Goal: Task Accomplishment & Management: Manage account settings

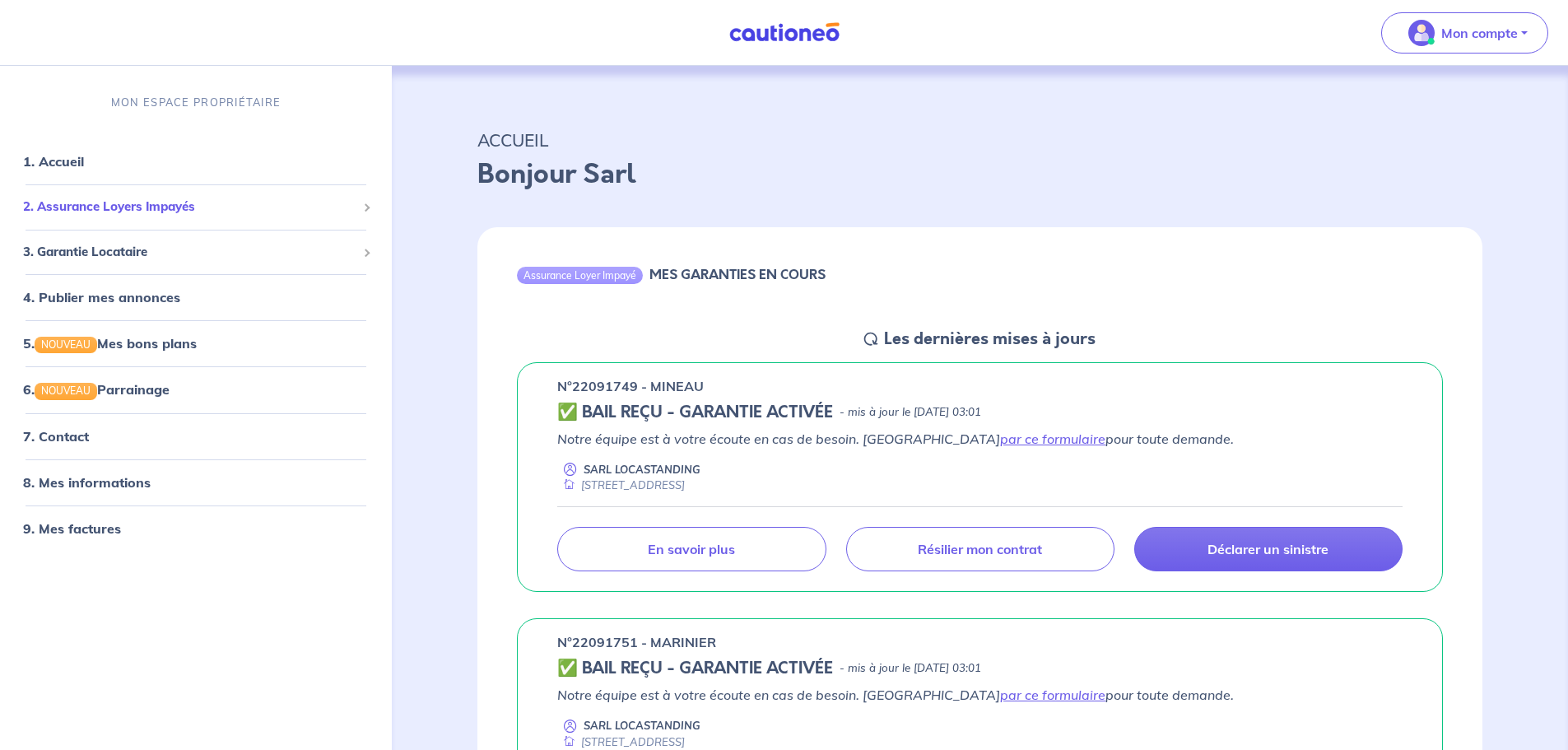
click at [260, 211] on span "2. Assurance Loyers Impayés" at bounding box center [190, 207] width 333 height 19
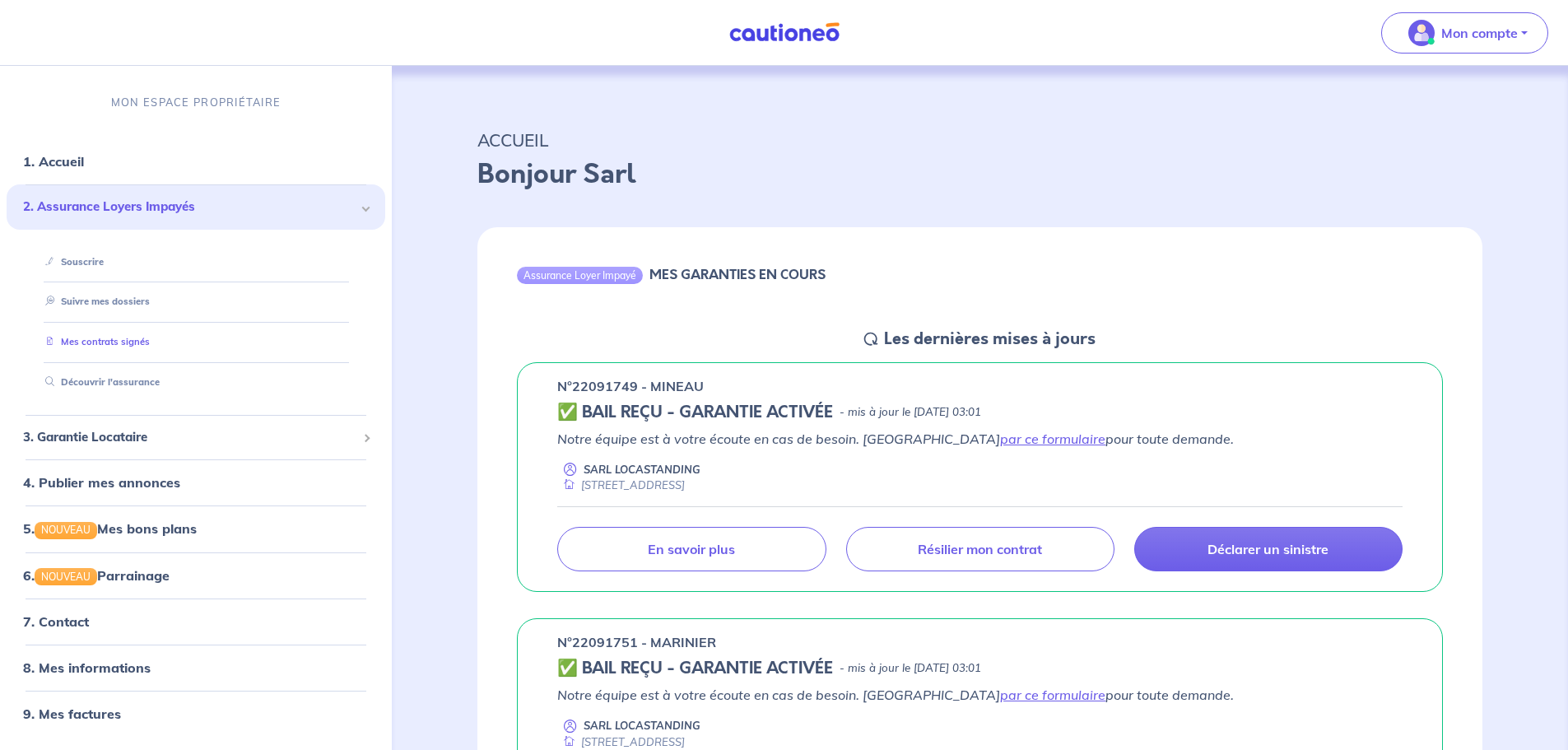
click at [128, 336] on link "Mes contrats signés" at bounding box center [94, 342] width 111 height 12
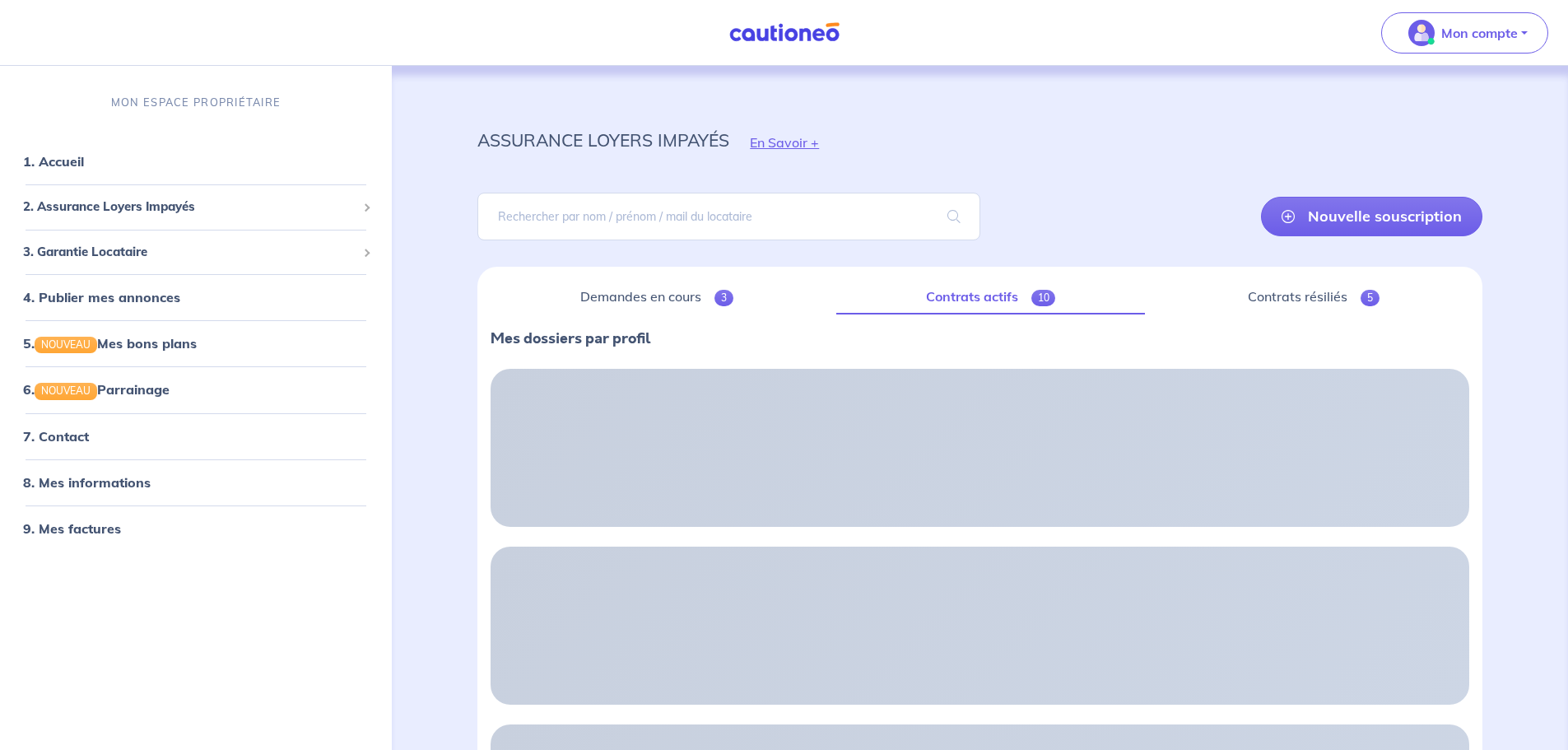
click at [1016, 300] on link "Contrats actifs 10" at bounding box center [991, 297] width 310 height 35
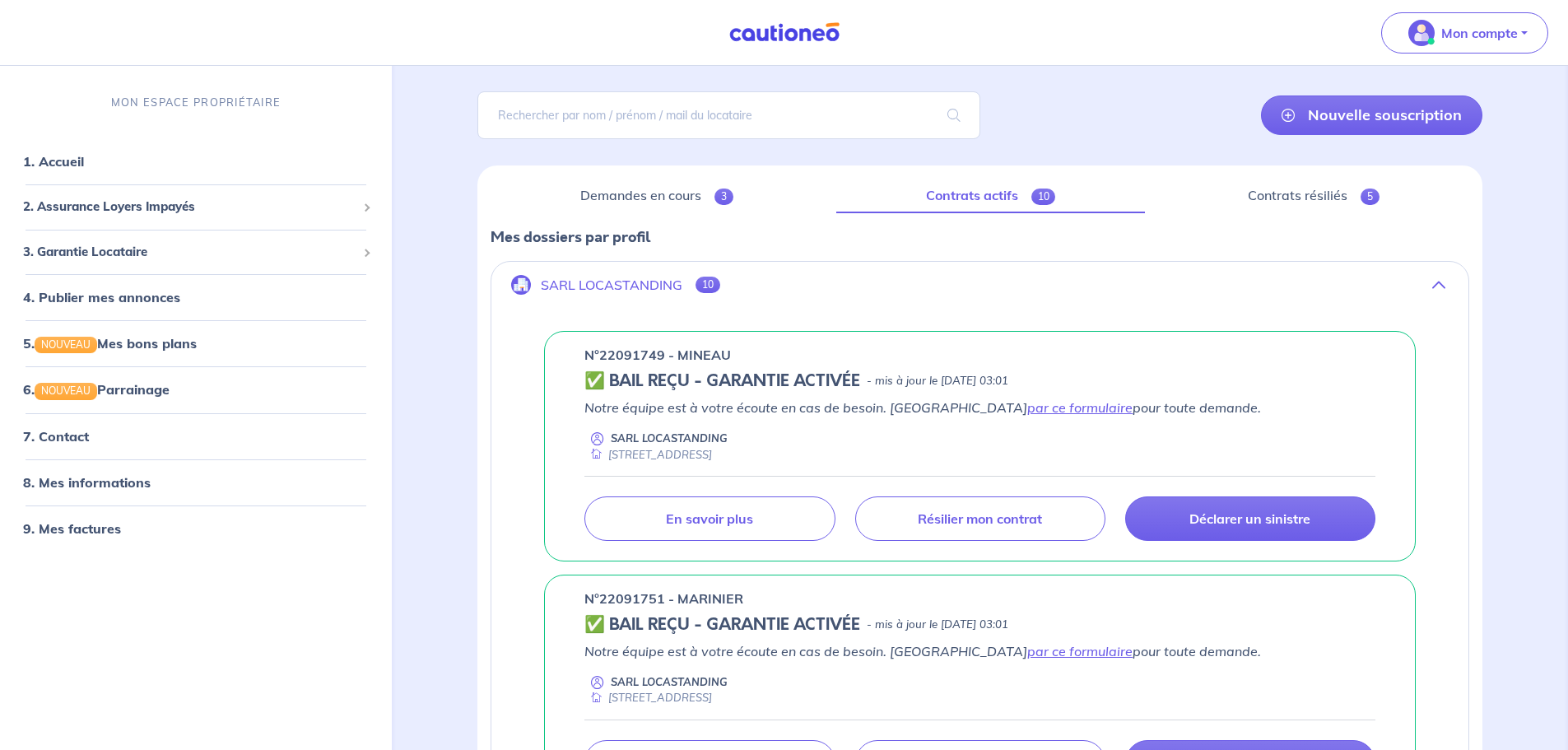
scroll to position [165, 0]
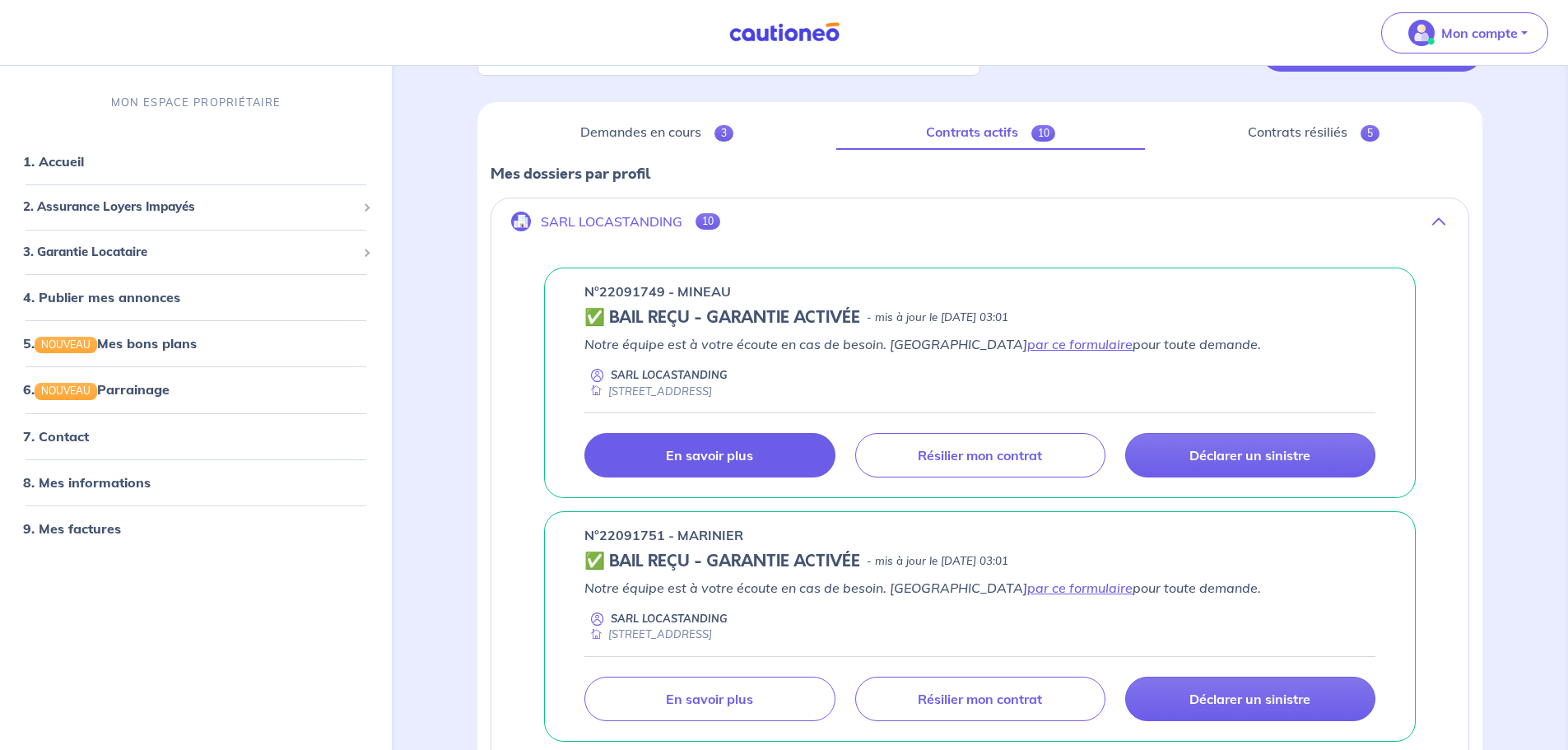
click at [735, 447] on p "En savoir plus" at bounding box center [709, 455] width 88 height 16
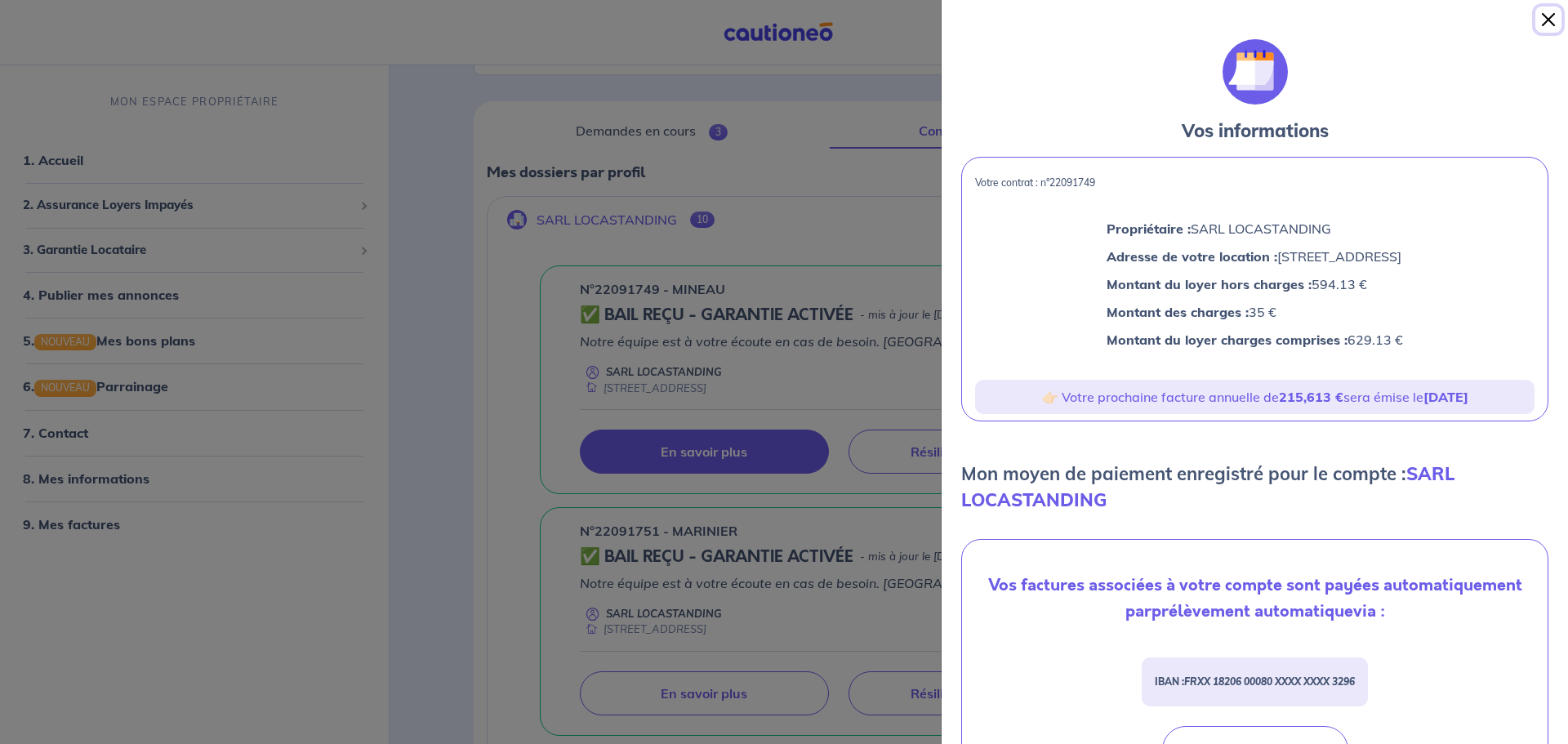
click at [1102, 21] on button "Close" at bounding box center [1548, 19] width 26 height 26
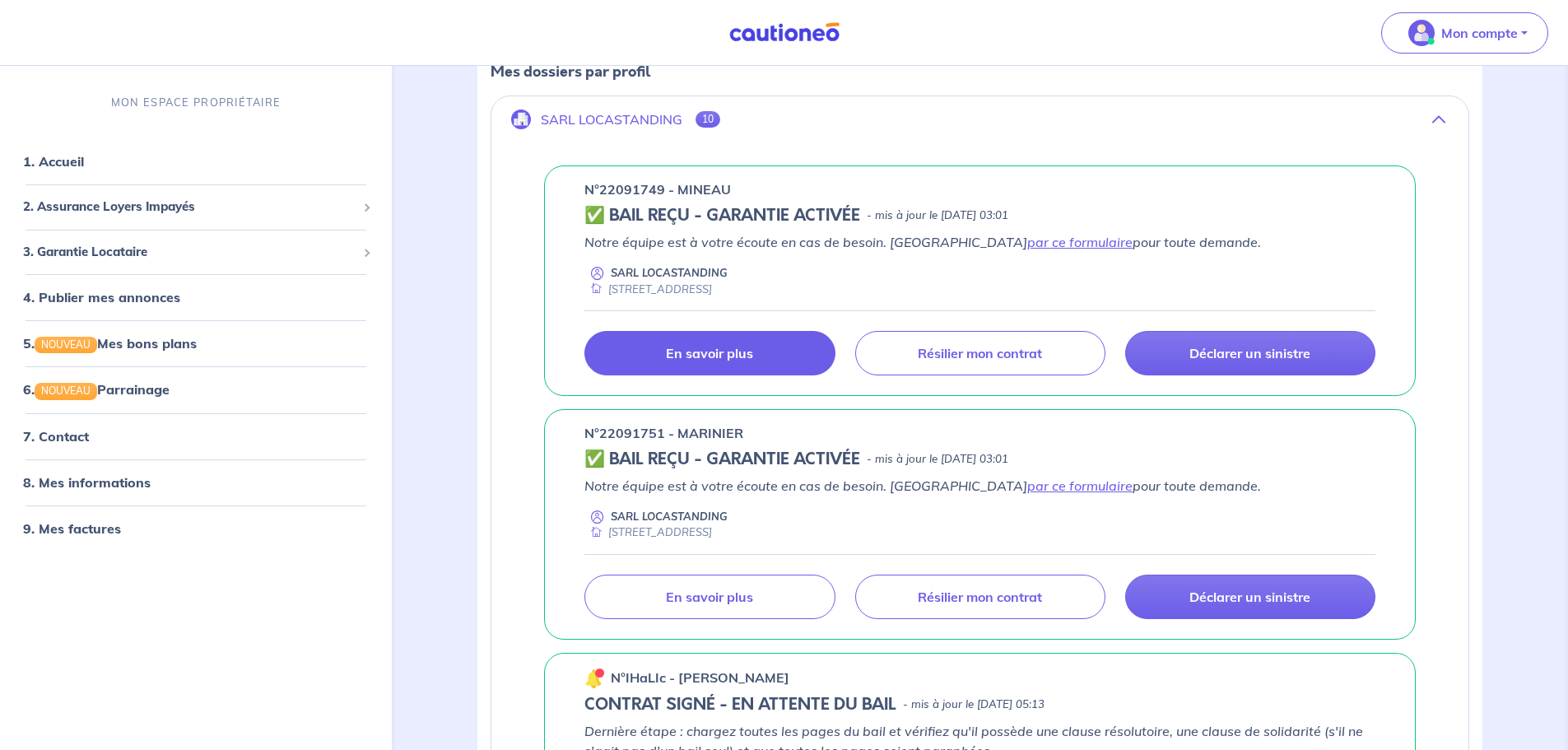
scroll to position [247, 0]
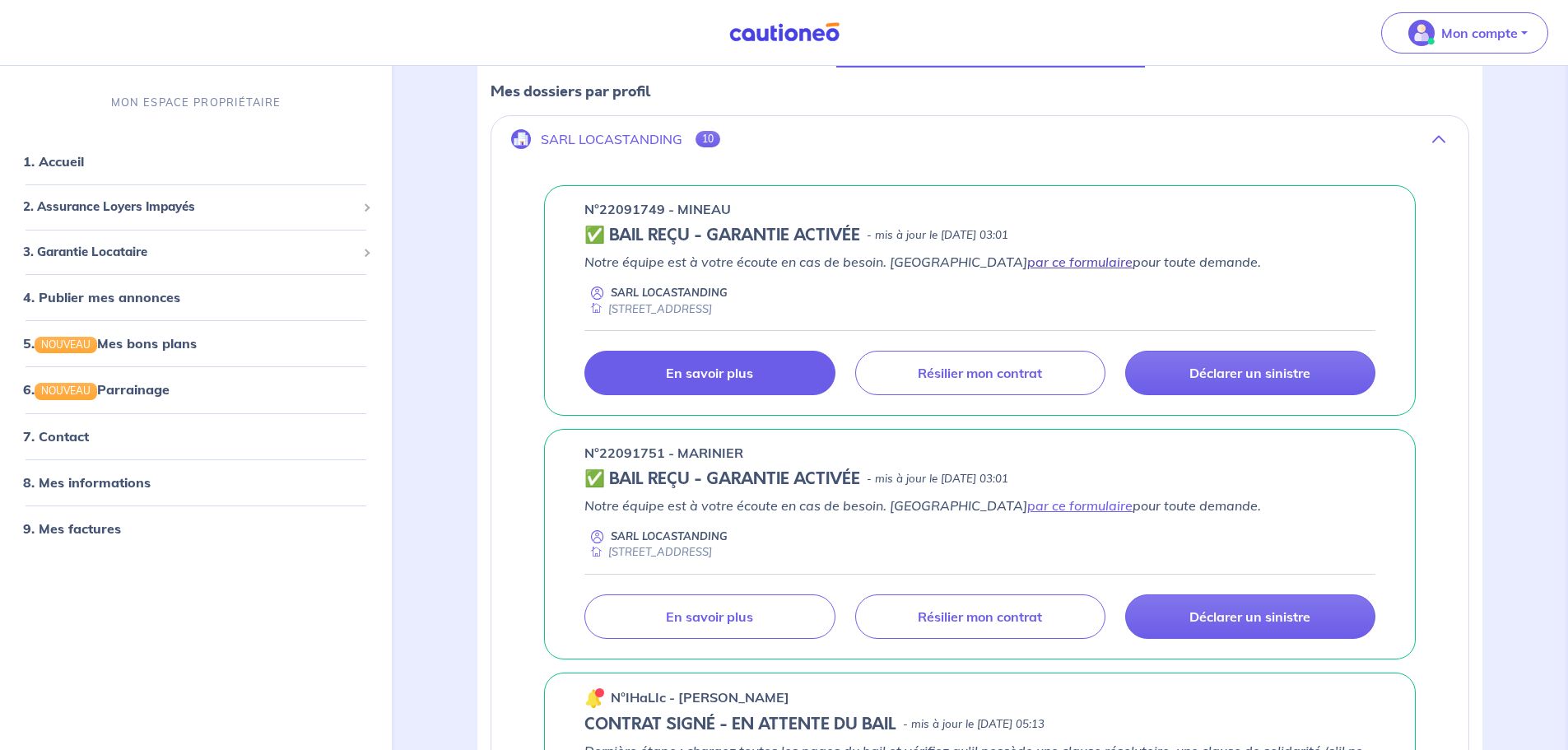
click at [1027, 263] on link "par ce formulaire" at bounding box center [1080, 261] width 105 height 16
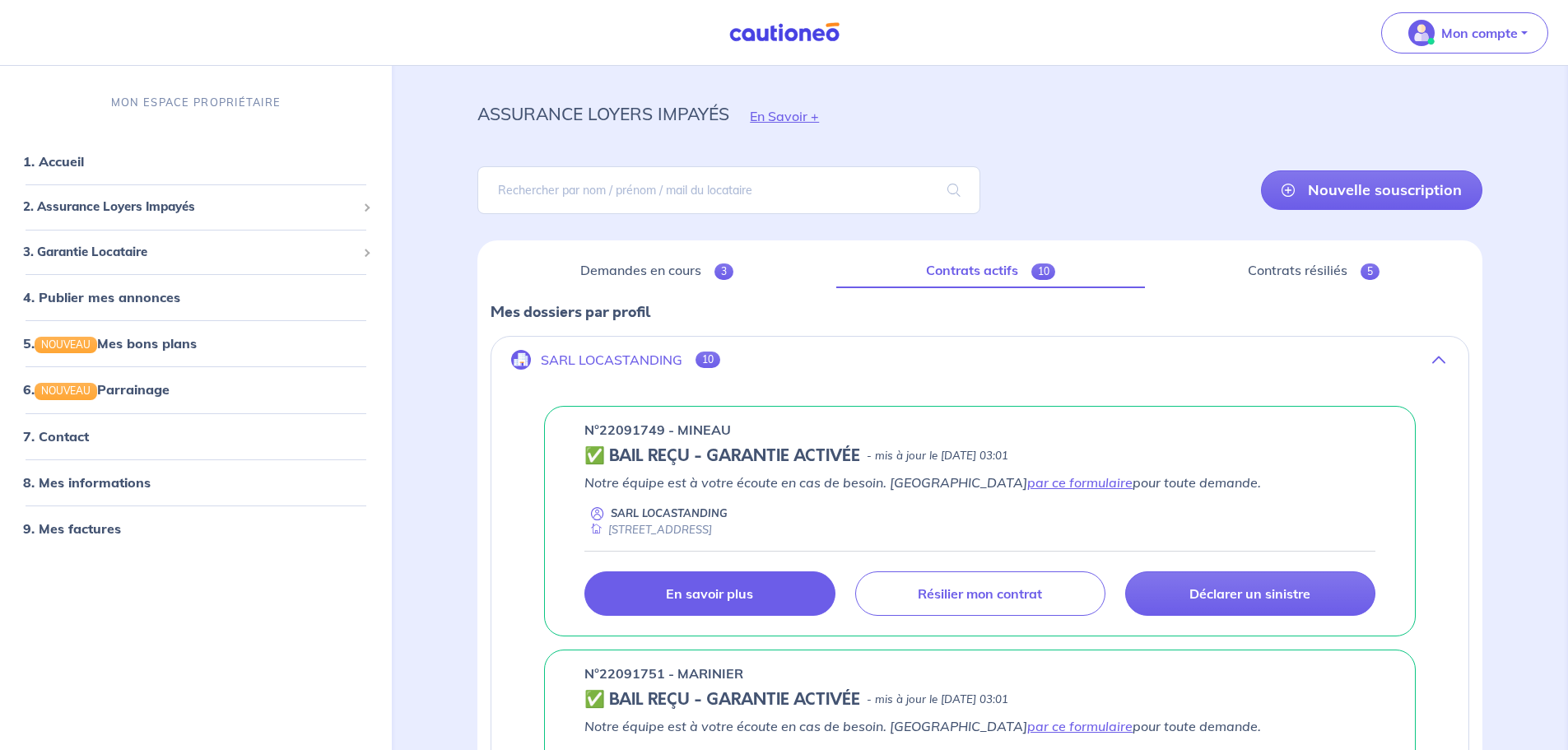
scroll to position [0, 0]
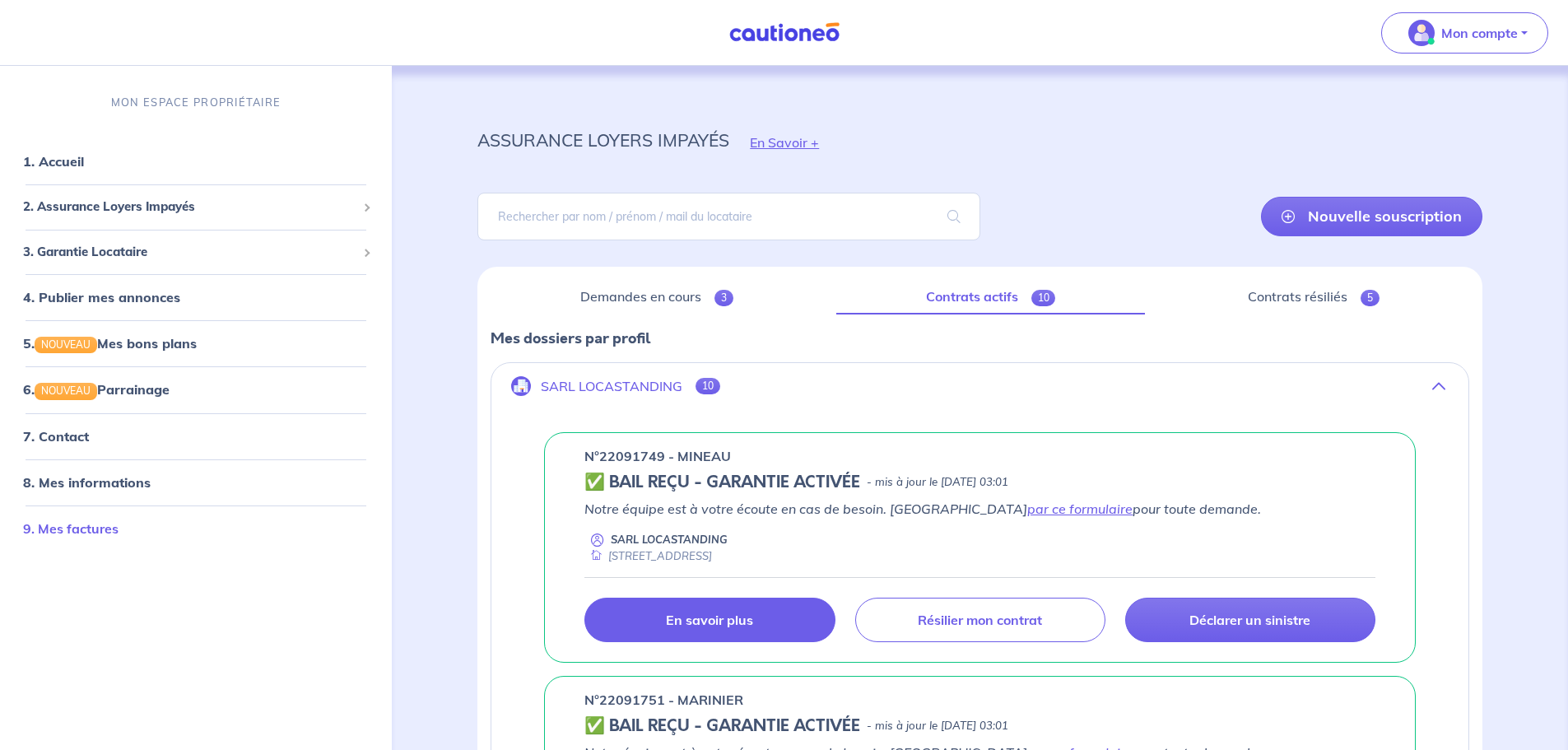
click at [118, 529] on link "9. Mes factures" at bounding box center [71, 528] width 95 height 16
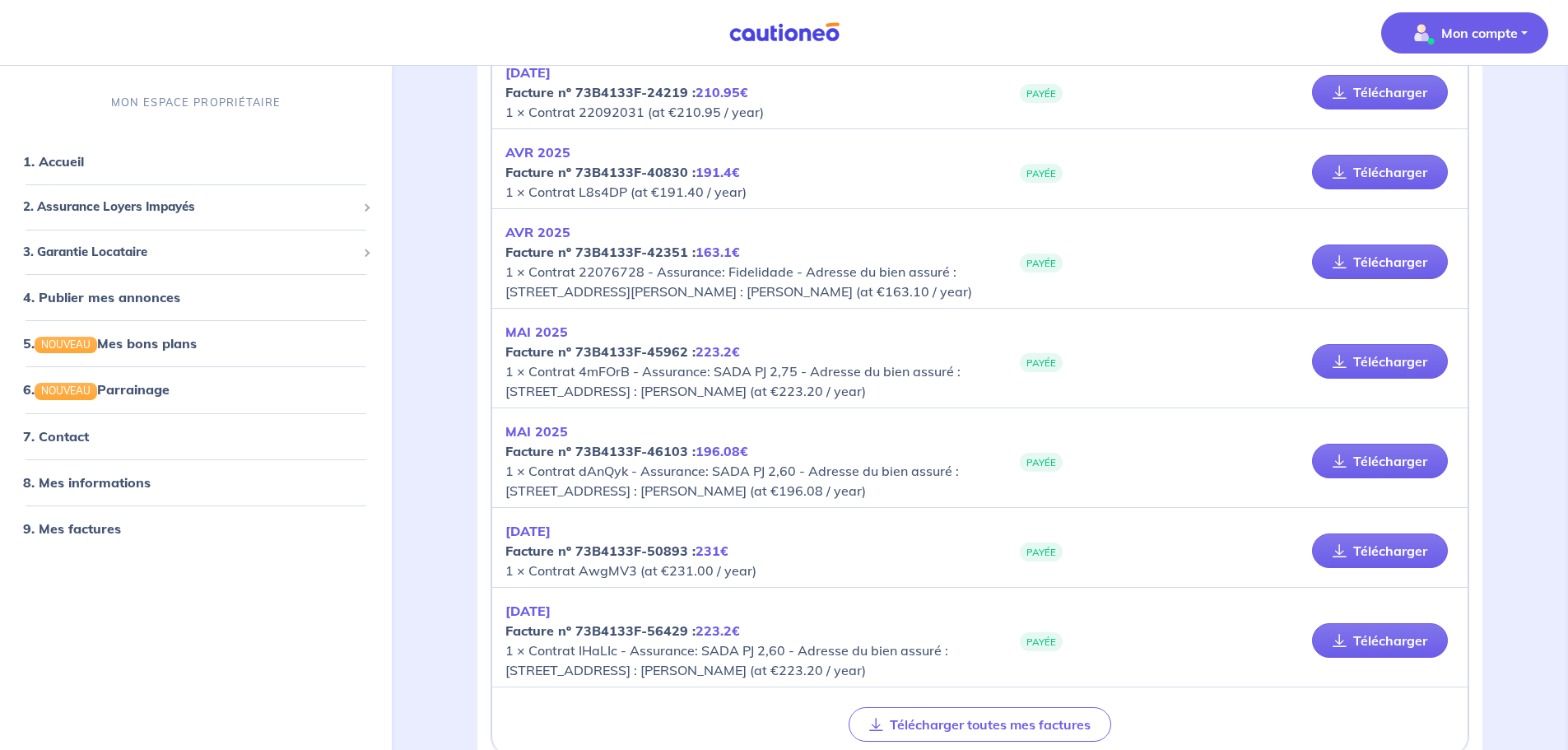
scroll to position [2084, 0]
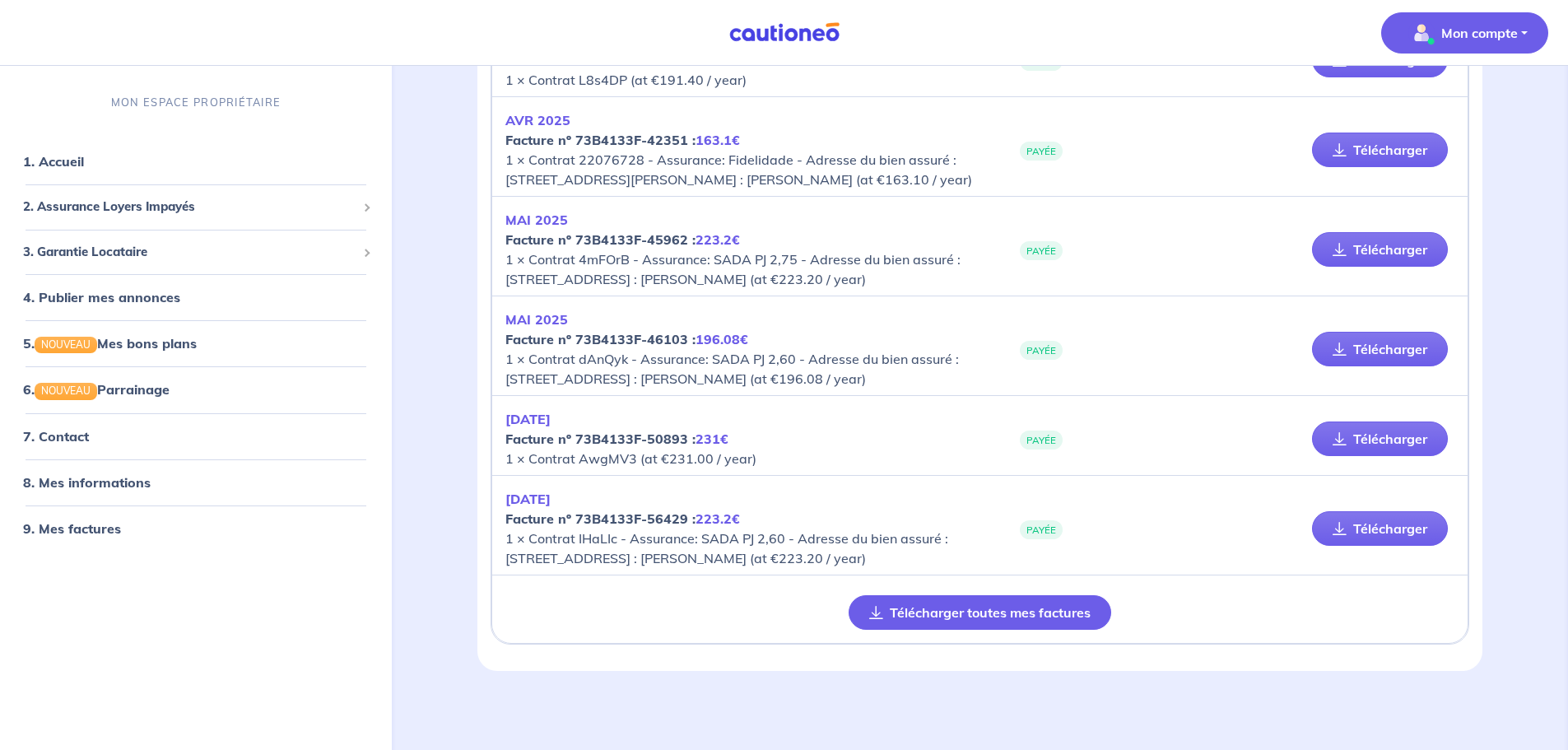
click at [996, 599] on button "Télécharger toutes mes factures" at bounding box center [980, 612] width 263 height 35
drag, startPoint x: 1542, startPoint y: 526, endPoint x: 1532, endPoint y: 527, distance: 10.0
drag, startPoint x: 742, startPoint y: 520, endPoint x: 828, endPoint y: 515, distance: 86.1
click at [827, 515] on p "[DATE] Facture nº 73B4133F-56429 : 223.2€ 1 × Contrat IHaLIc - Assurance: SADA …" at bounding box center [742, 528] width 474 height 79
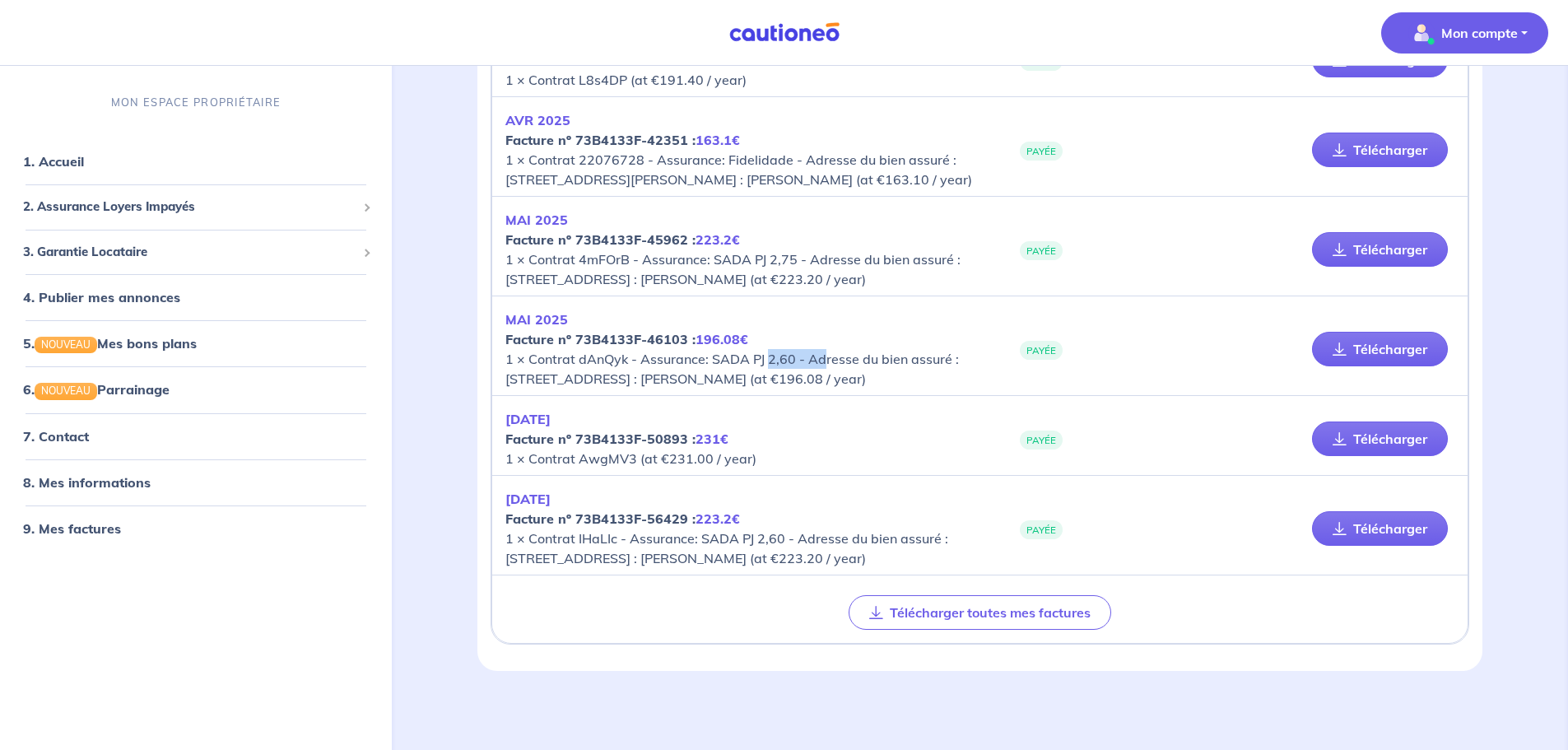
drag, startPoint x: 771, startPoint y: 324, endPoint x: 826, endPoint y: 323, distance: 55.0
click at [826, 323] on p "[DATE] Facture nº 73B4133F-46103 : 196.08€ 1 × Contrat dAnQyk - Assurance: SADA…" at bounding box center [742, 349] width 474 height 79
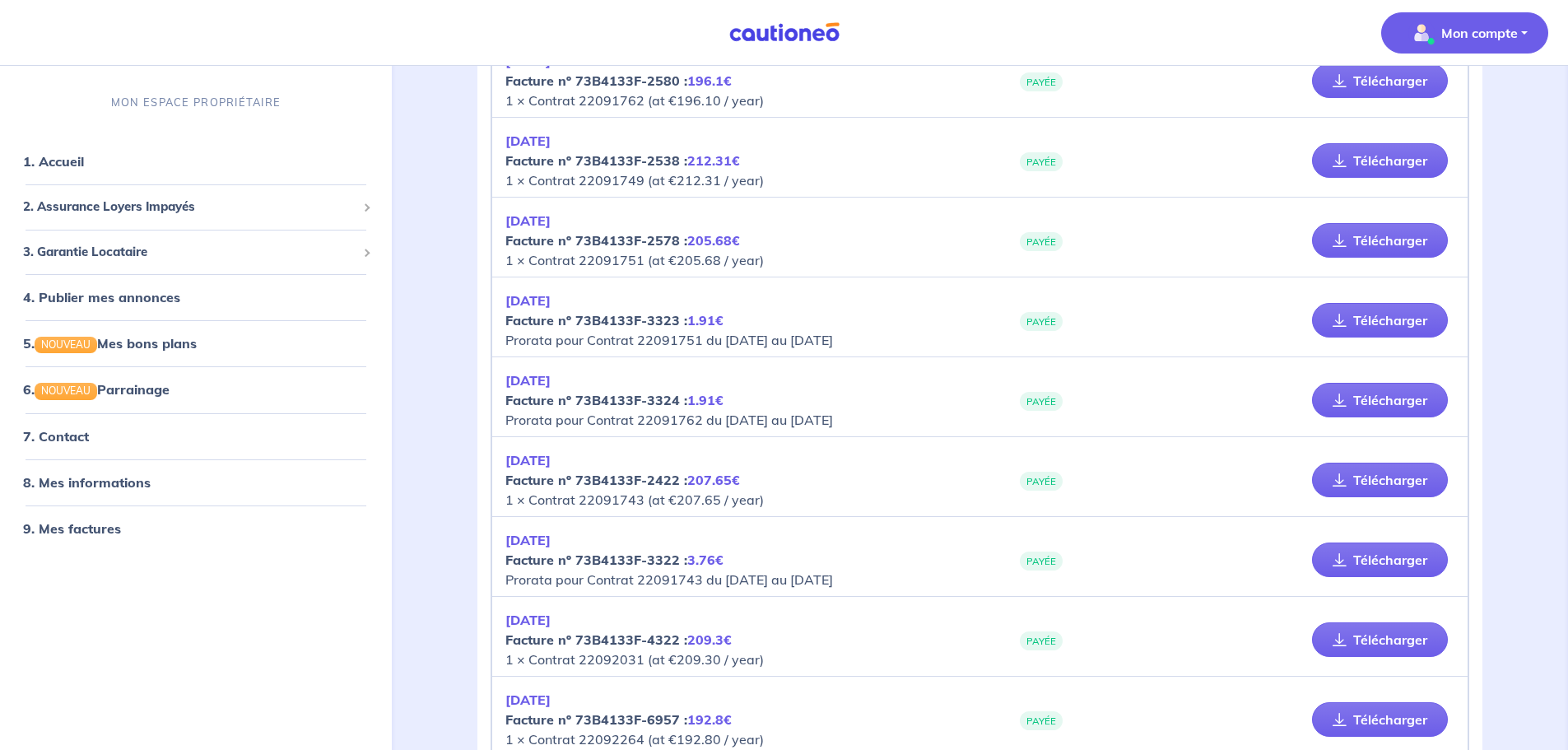
scroll to position [109, 0]
